Goal: Book appointment/travel/reservation

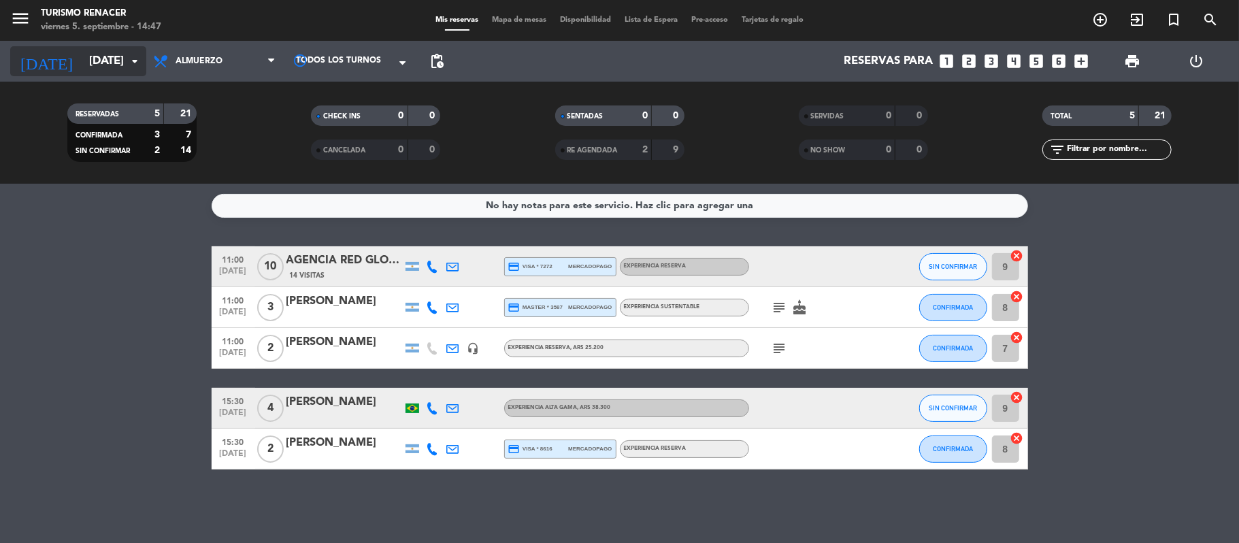
click at [82, 61] on input "[DATE]" at bounding box center [155, 61] width 147 height 27
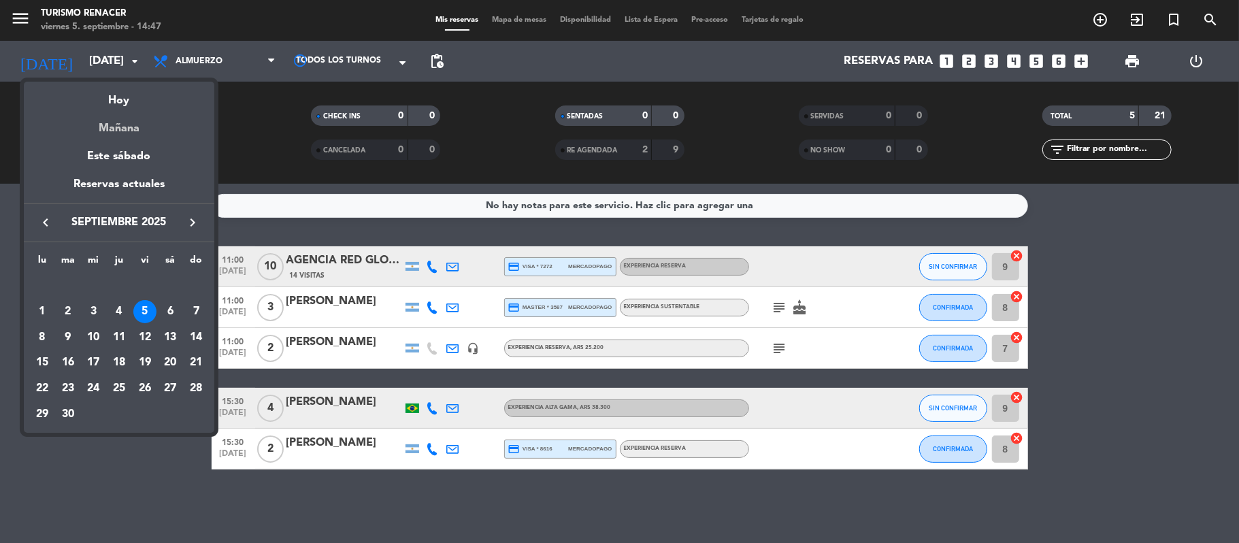
click at [124, 128] on div "Mañana" at bounding box center [119, 124] width 190 height 28
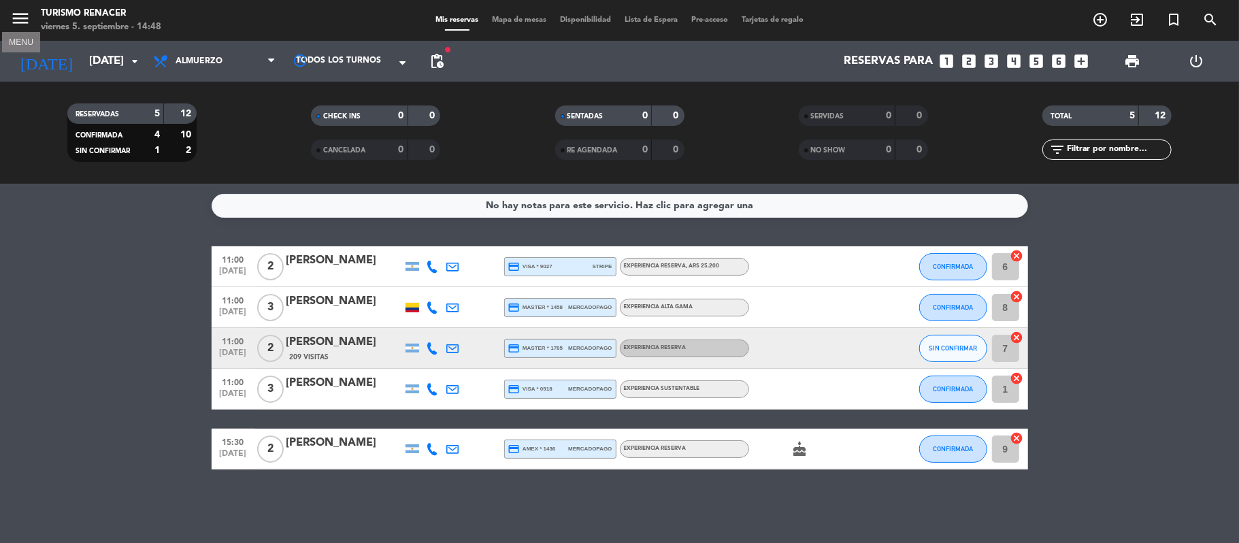
click at [10, 20] on icon "menu" at bounding box center [20, 18] width 20 height 20
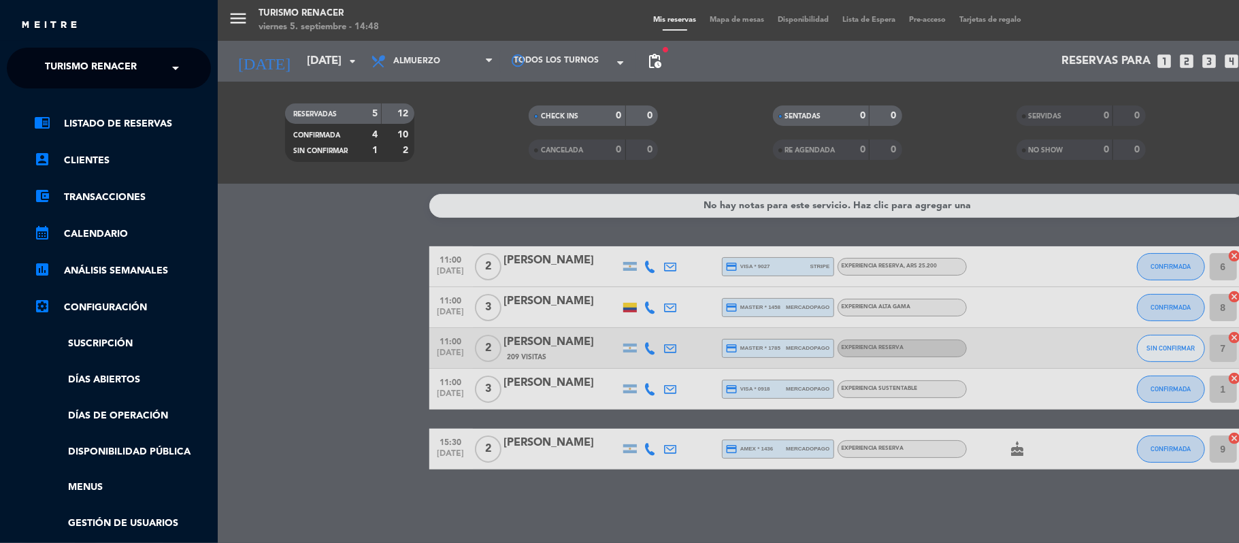
click at [226, 80] on div "menu Turismo Renacer [DATE] 5. septiembre - 14:48 Mis reservas Mapa de mesas Di…" at bounding box center [837, 271] width 1239 height 543
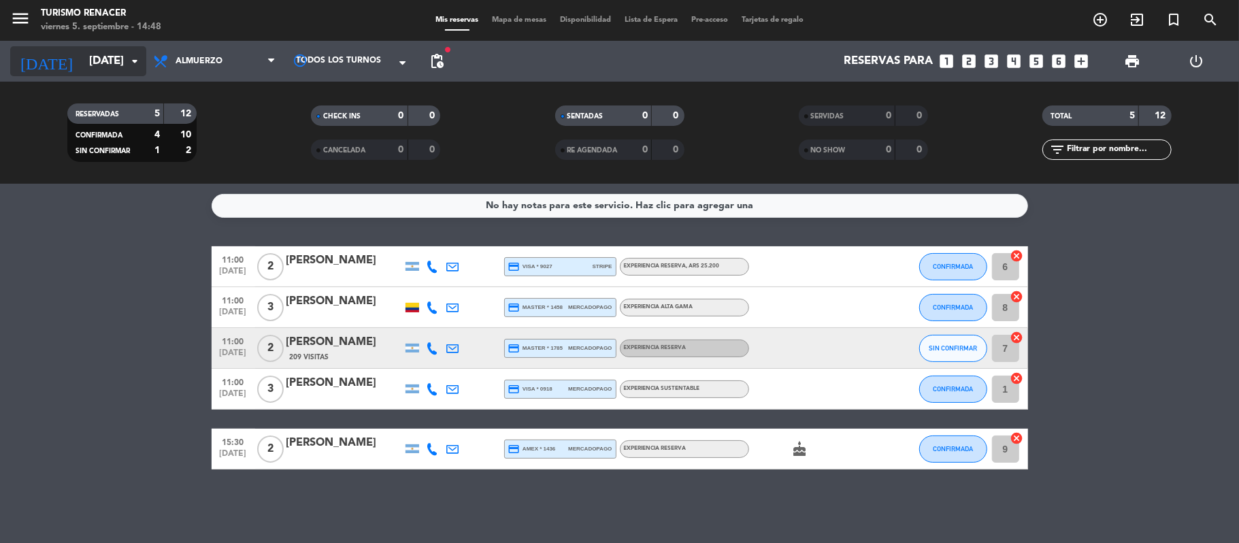
click at [112, 69] on input "[DATE]" at bounding box center [155, 61] width 147 height 27
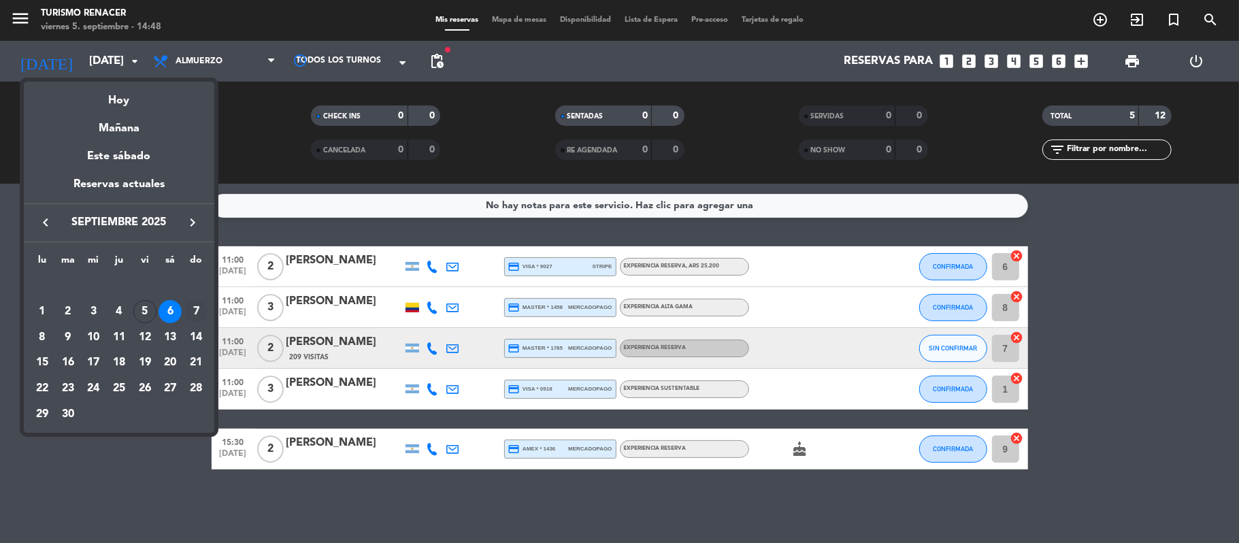
click at [195, 314] on div "7" at bounding box center [195, 311] width 23 height 23
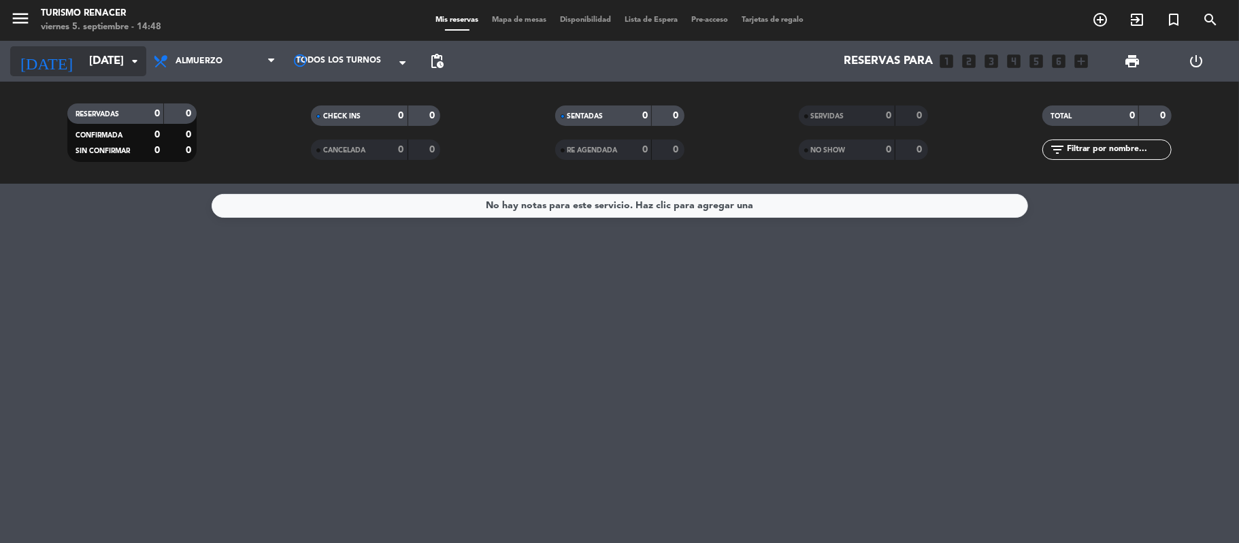
click at [107, 65] on input "[DATE]" at bounding box center [155, 61] width 147 height 27
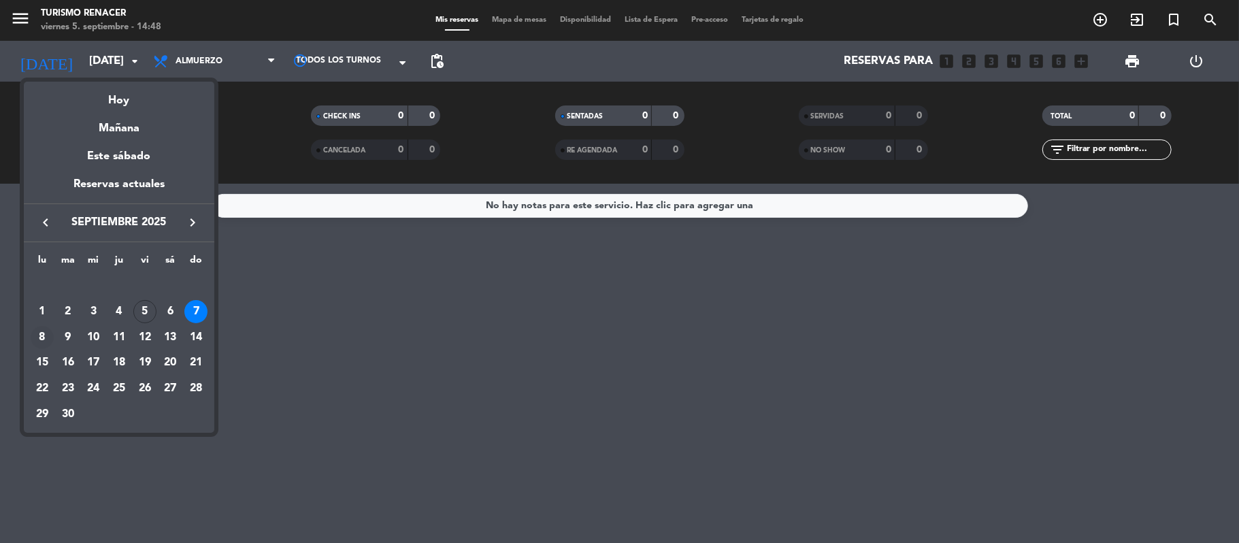
click at [45, 343] on div "8" at bounding box center [42, 337] width 23 height 23
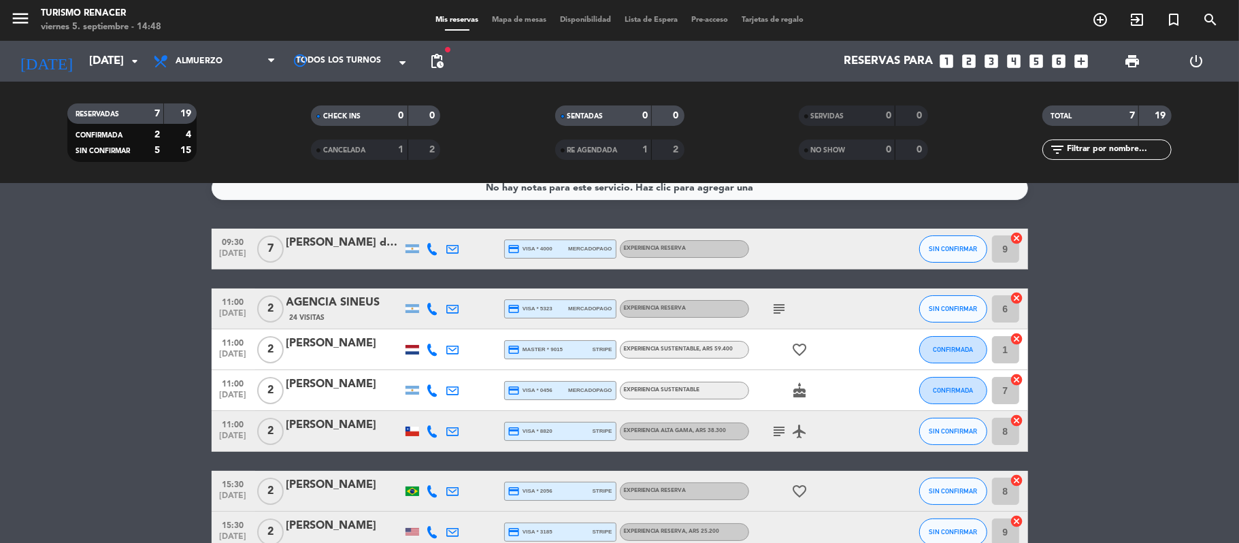
scroll to position [94, 0]
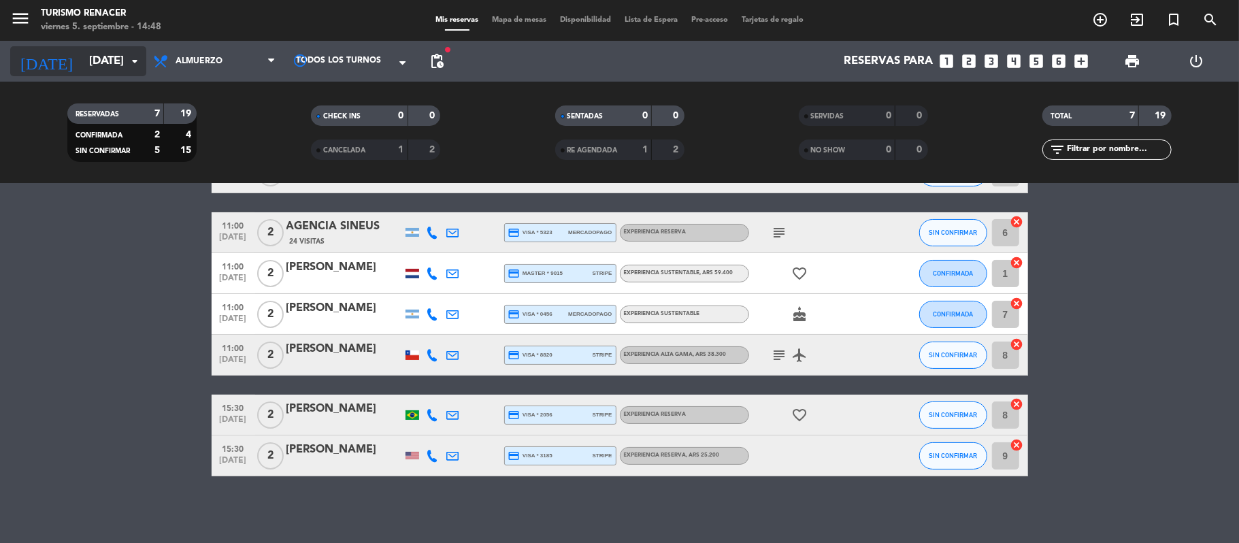
click at [110, 65] on input "[DATE]" at bounding box center [155, 61] width 147 height 27
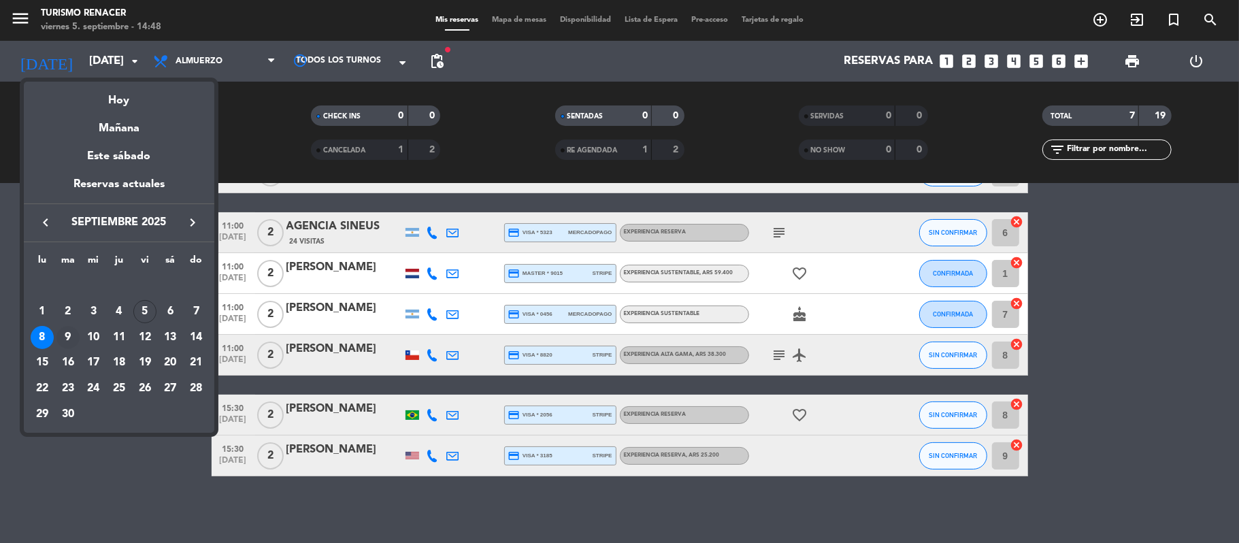
click at [68, 336] on div "9" at bounding box center [67, 337] width 23 height 23
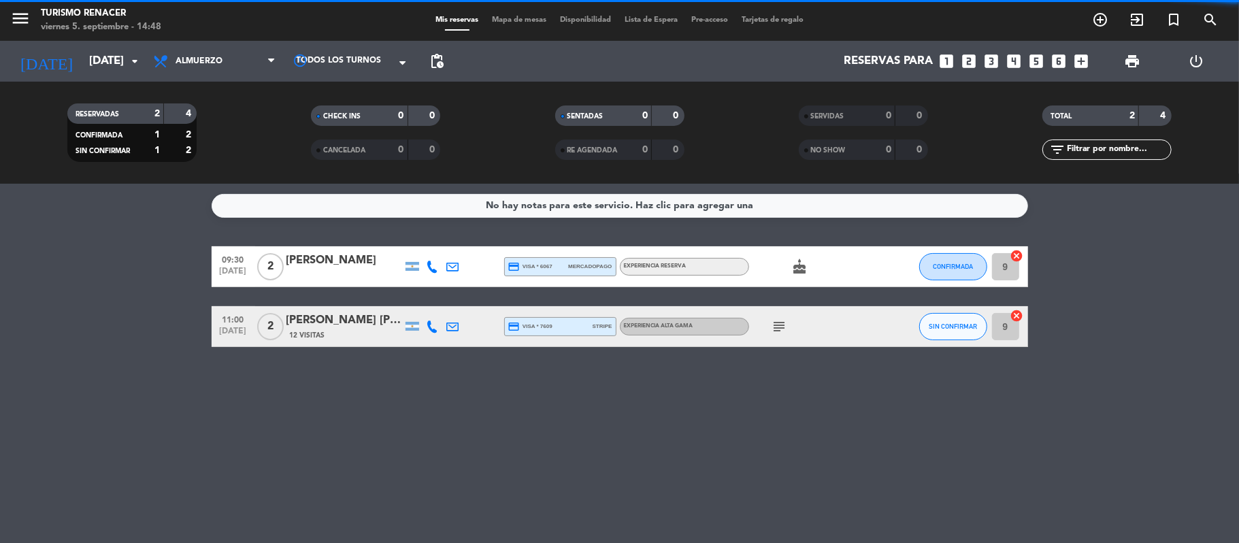
scroll to position [0, 0]
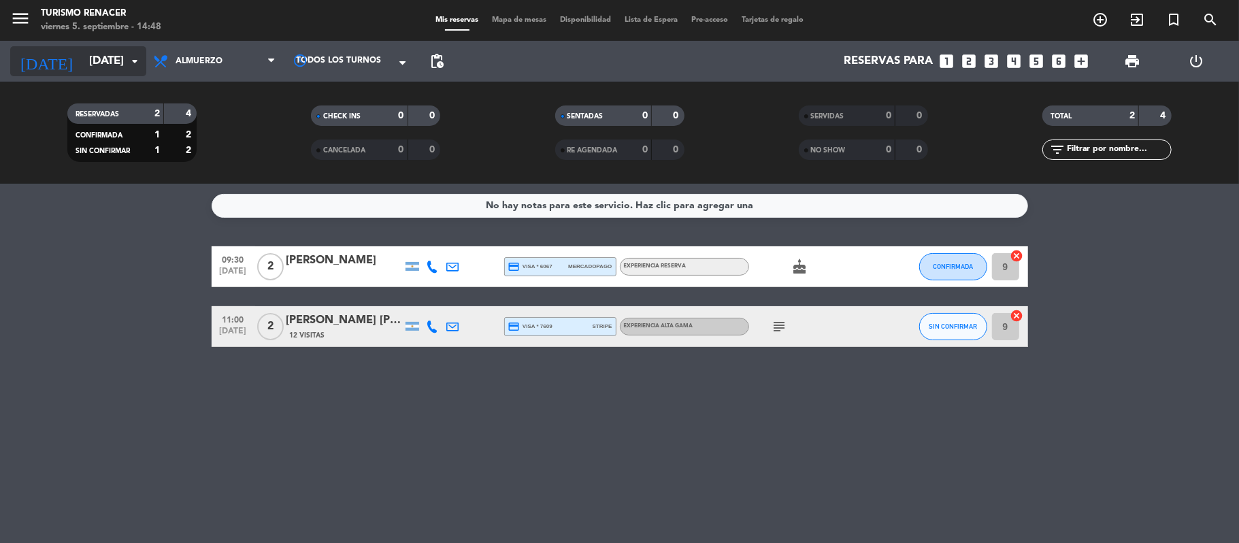
click at [116, 74] on input "[DATE]" at bounding box center [155, 61] width 147 height 27
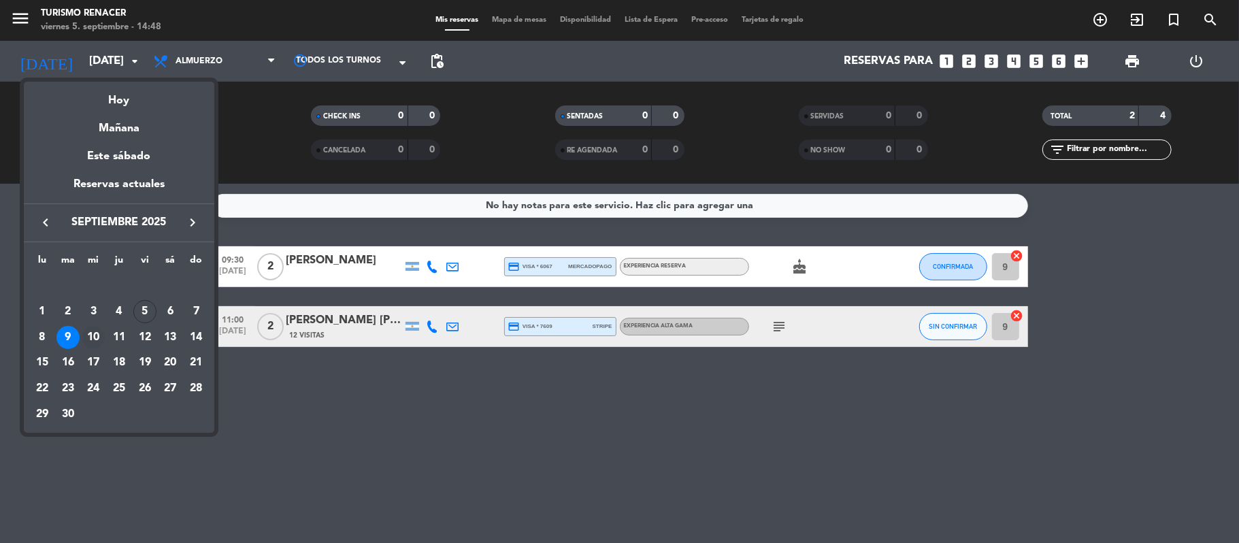
click at [91, 340] on div "10" at bounding box center [93, 337] width 23 height 23
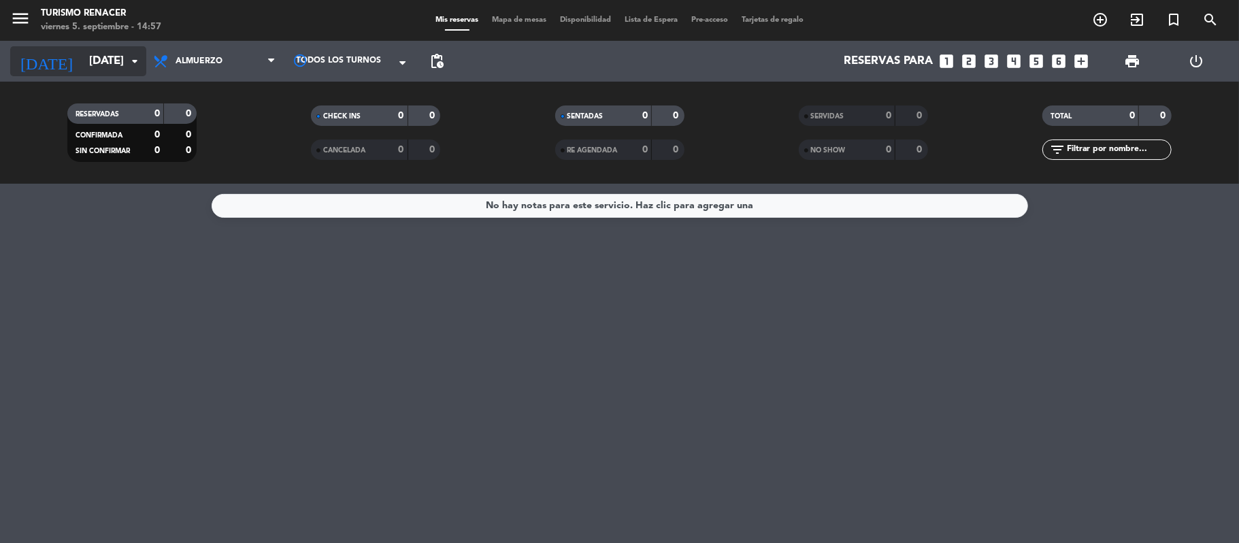
click at [114, 64] on input "[DATE]" at bounding box center [155, 61] width 147 height 27
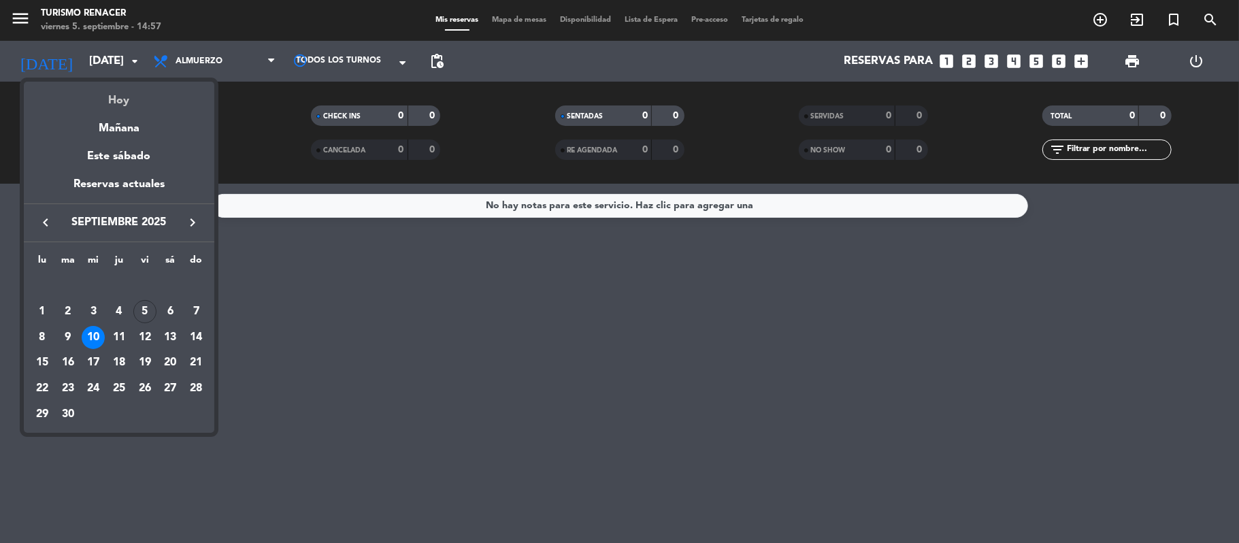
click at [118, 88] on div "Hoy" at bounding box center [119, 96] width 190 height 28
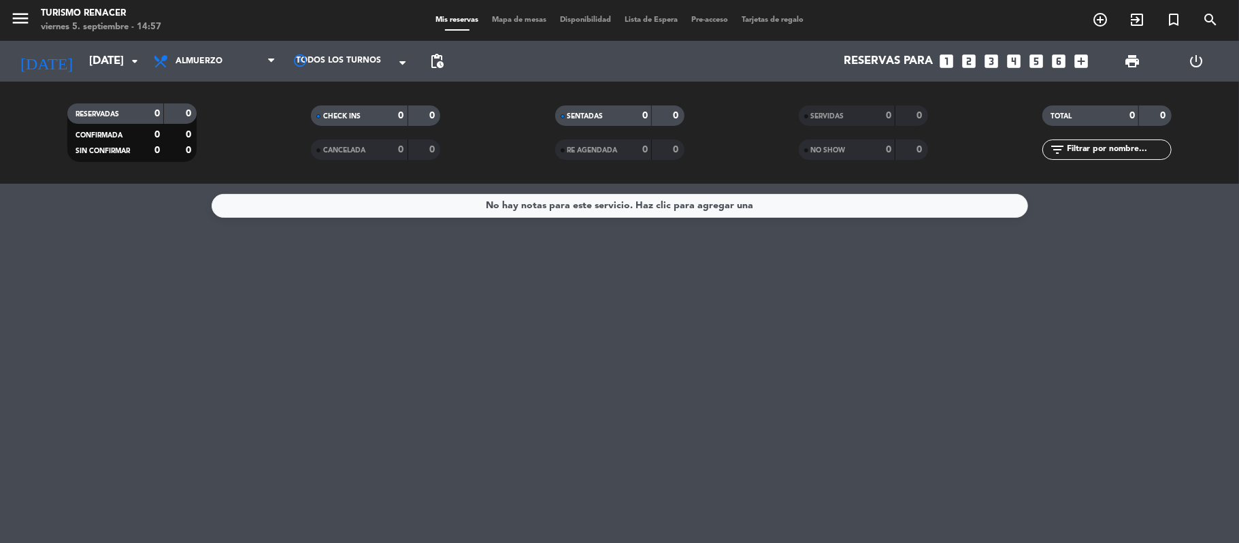
type input "[DATE]"
